Goal: Task Accomplishment & Management: Manage account settings

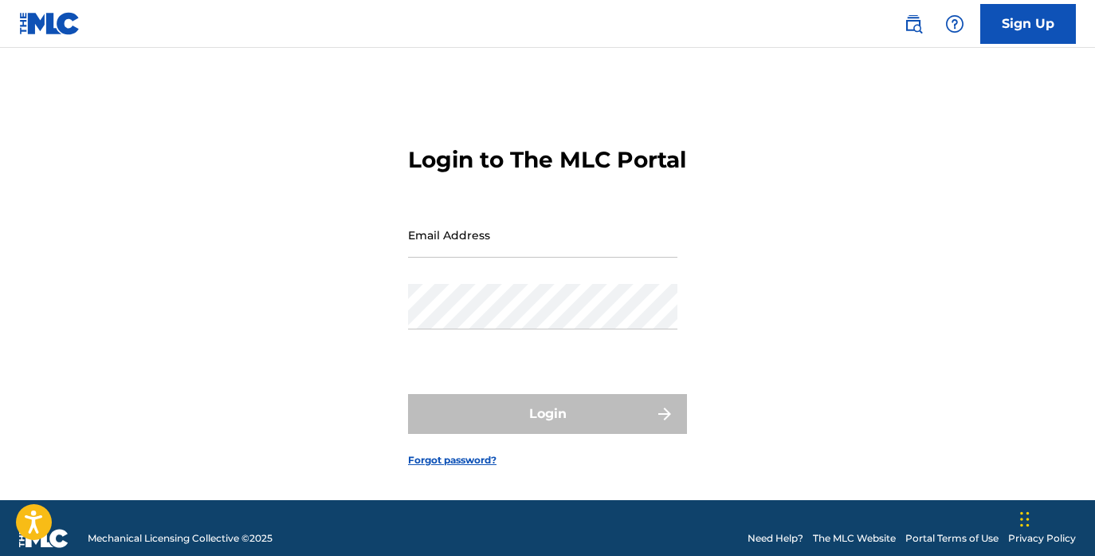
click at [512, 245] on input "Email Address" at bounding box center [542, 234] width 269 height 45
click at [488, 253] on input "Email Address" at bounding box center [542, 234] width 269 height 45
paste input "[URL][DOMAIN_NAME]"
type input "[URL][DOMAIN_NAME]"
type input "jes"
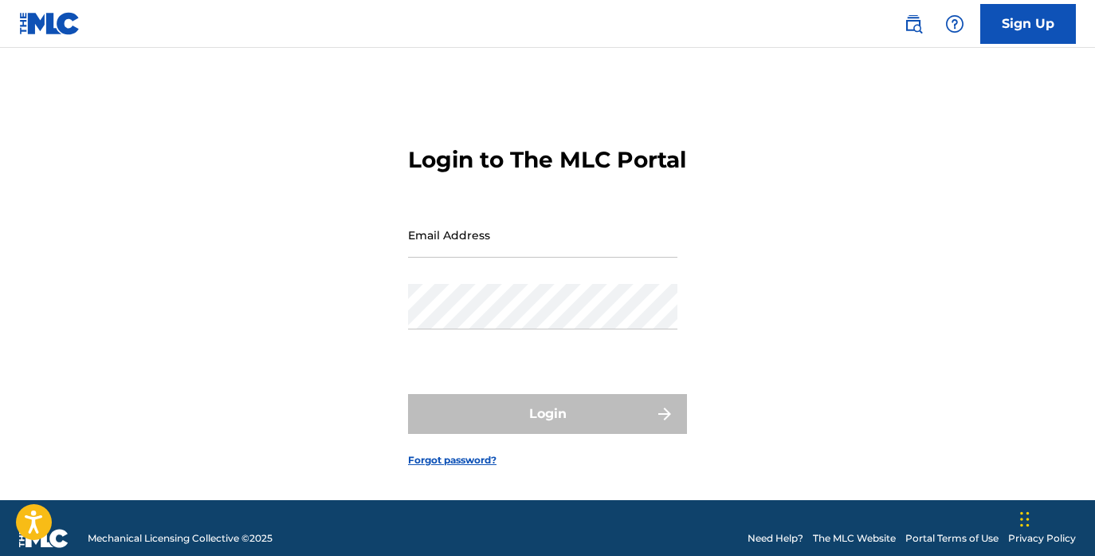
click at [505, 257] on input "Email Address" at bounding box center [542, 234] width 269 height 45
type input "[PERSON_NAME][EMAIL_ADDRESS][DOMAIN_NAME]"
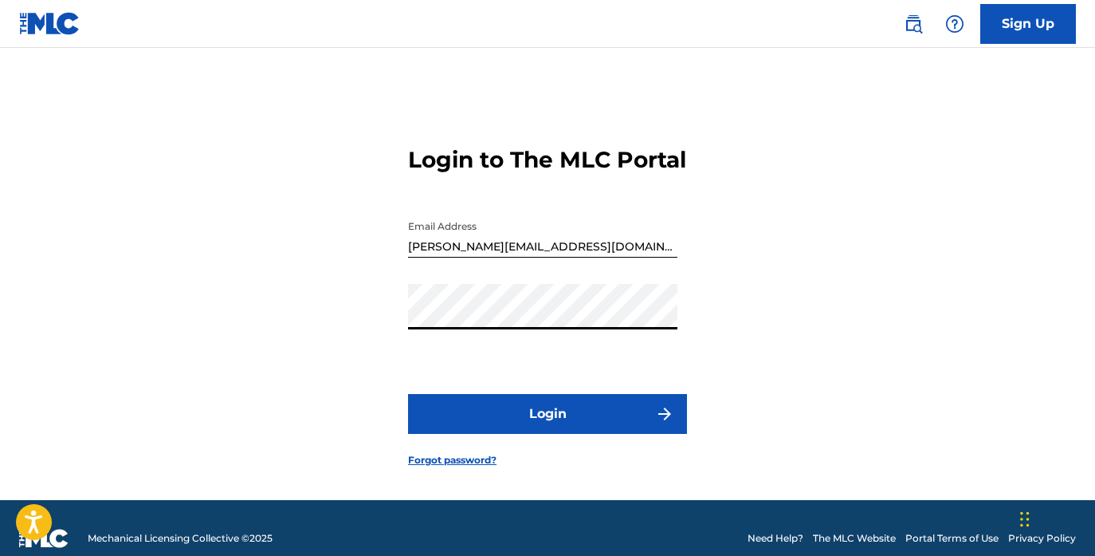
click at [532, 426] on button "Login" at bounding box center [547, 414] width 279 height 40
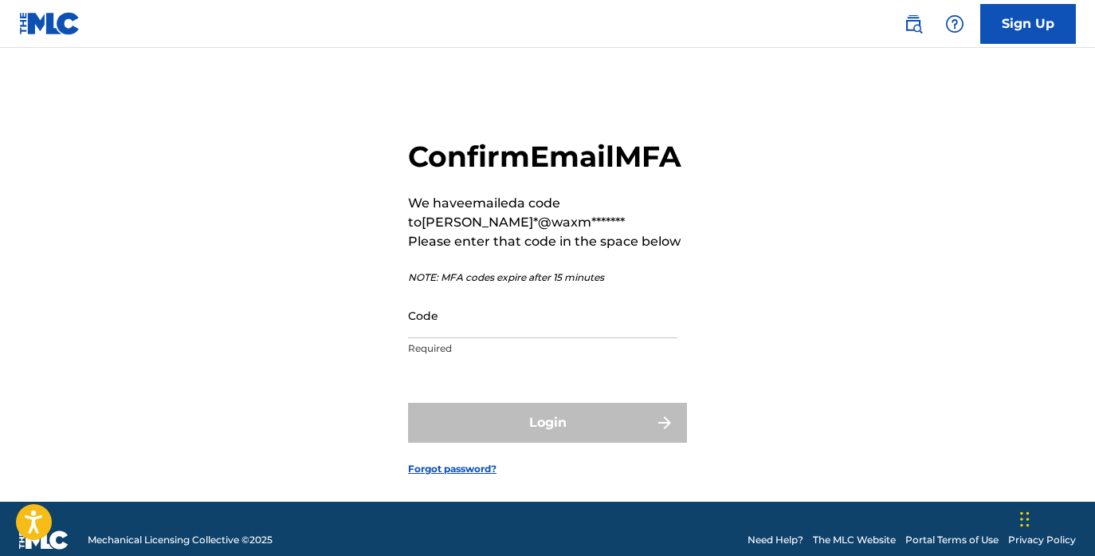
click at [508, 338] on input "Code" at bounding box center [542, 315] width 269 height 45
paste input "335829"
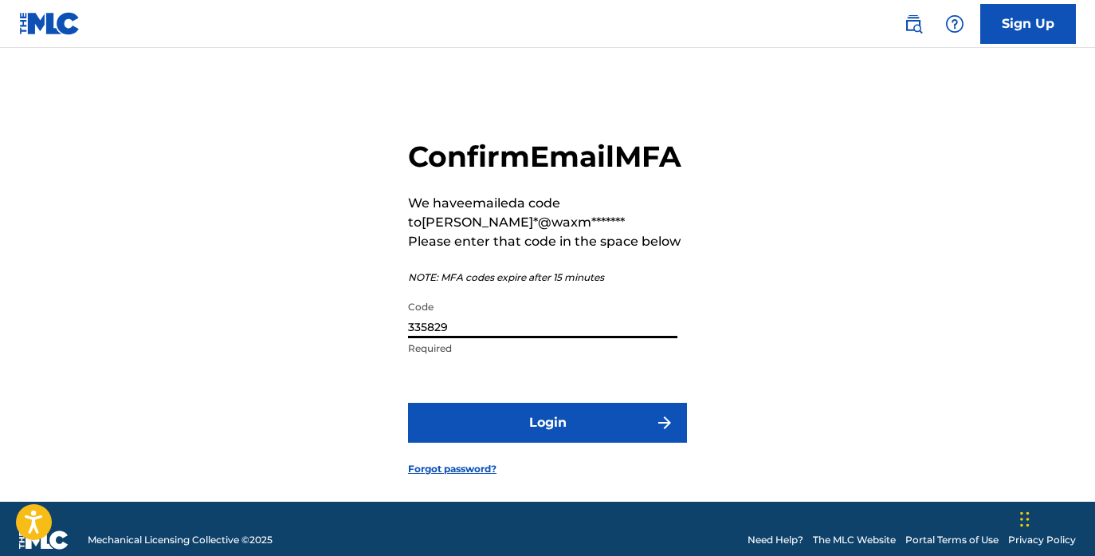
type input "335829"
click at [575, 442] on button "Login" at bounding box center [547, 423] width 279 height 40
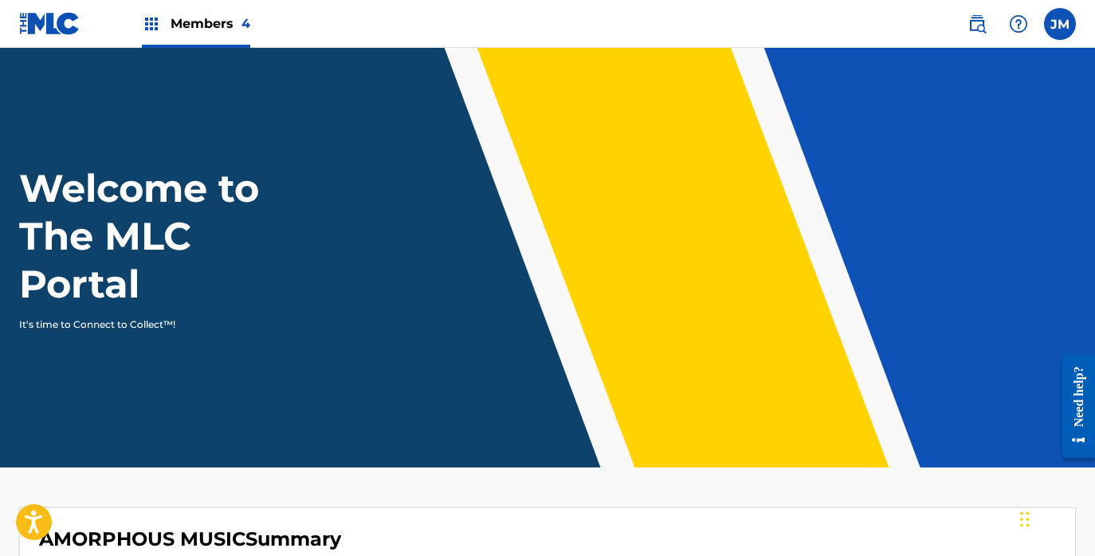
click at [69, 29] on img at bounding box center [49, 23] width 61 height 23
click at [159, 32] on img at bounding box center [151, 23] width 19 height 19
